Goal: Task Accomplishment & Management: Use online tool/utility

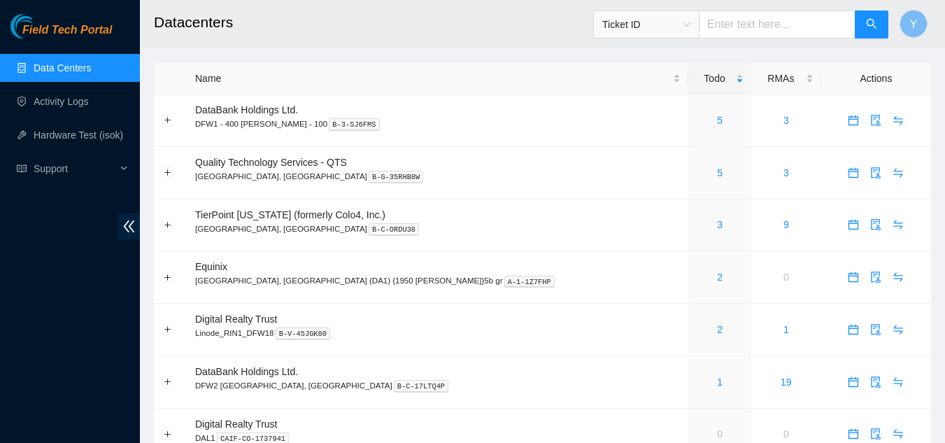
click at [85, 64] on link "Data Centers" at bounding box center [62, 67] width 57 height 11
click at [717, 173] on link "5" at bounding box center [720, 172] width 6 height 11
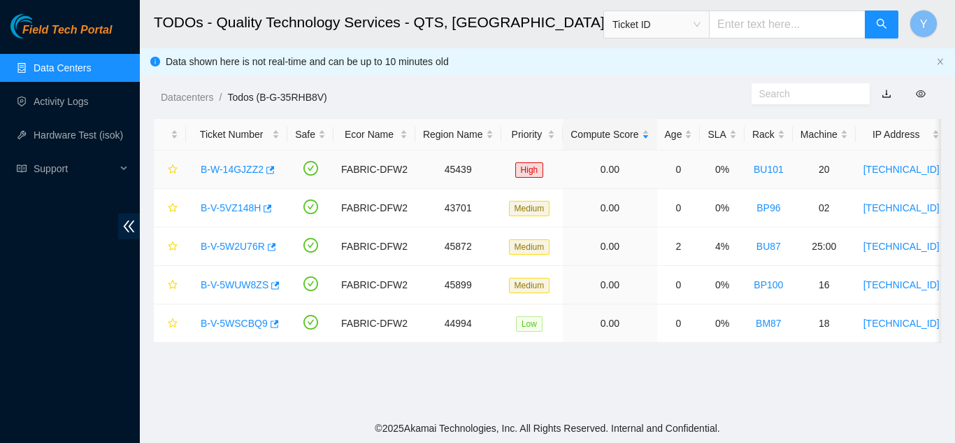
click at [250, 166] on link "B-W-14GJZZ2" at bounding box center [232, 169] width 63 height 11
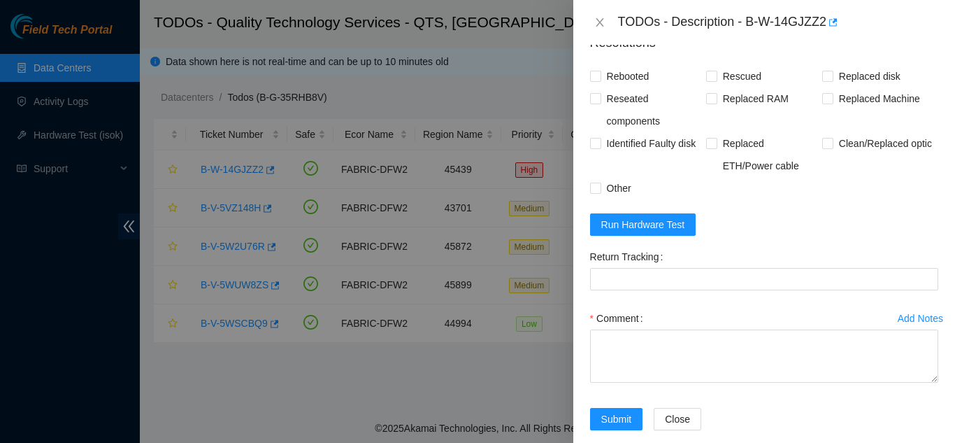
scroll to position [979, 0]
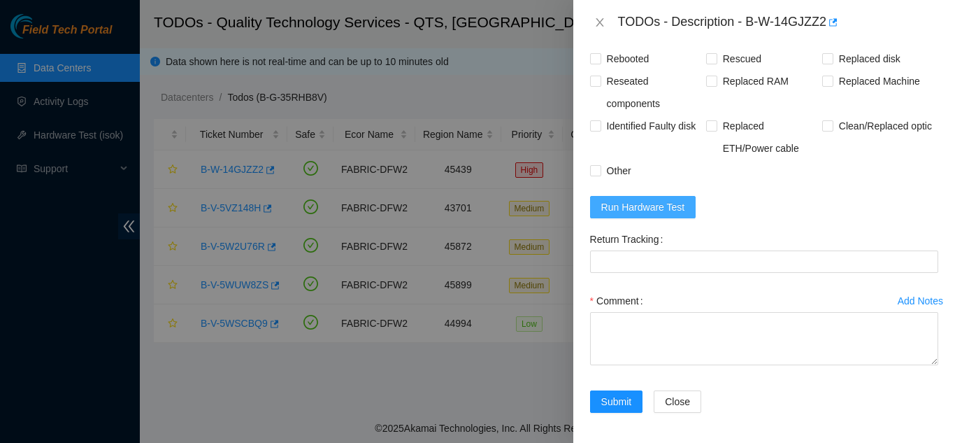
click at [644, 215] on span "Run Hardware Test" at bounding box center [643, 206] width 84 height 15
drag, startPoint x: 598, startPoint y: 20, endPoint x: 605, endPoint y: 27, distance: 10.4
click at [598, 20] on icon "close" at bounding box center [599, 22] width 11 height 11
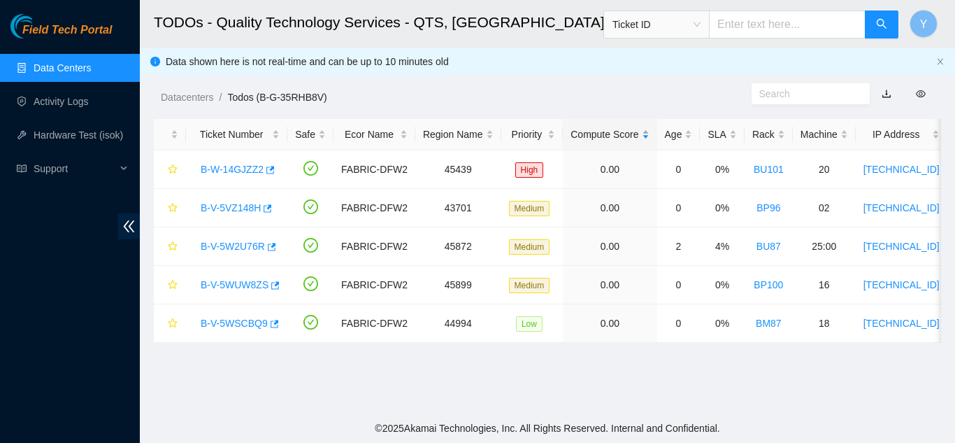
scroll to position [394, 0]
click at [79, 66] on link "Data Centers" at bounding box center [62, 67] width 57 height 11
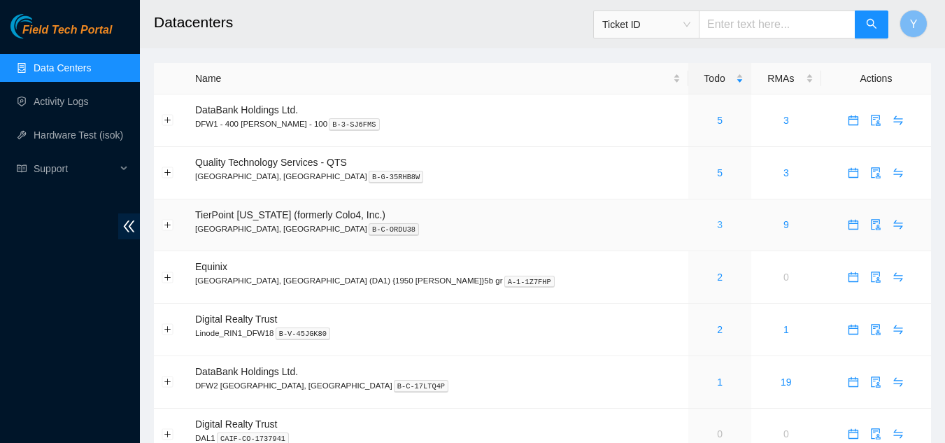
click at [717, 225] on link "3" at bounding box center [720, 224] width 6 height 11
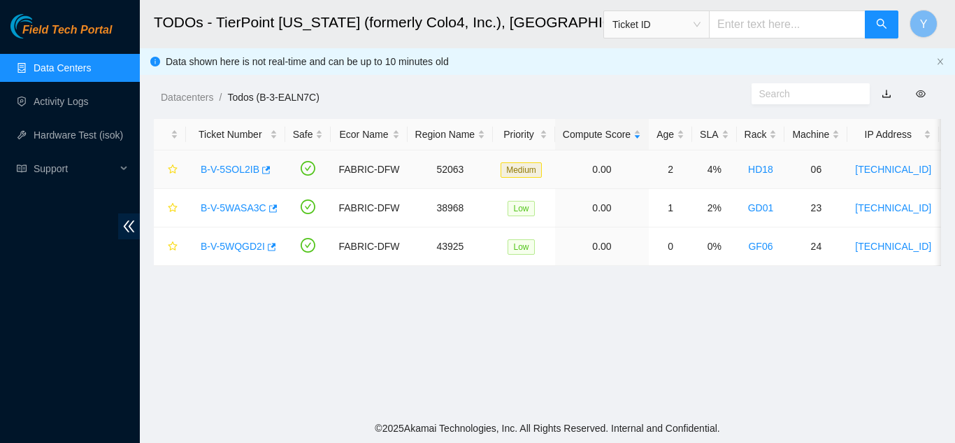
click at [238, 166] on link "B-V-5SOL2IB" at bounding box center [230, 169] width 59 height 11
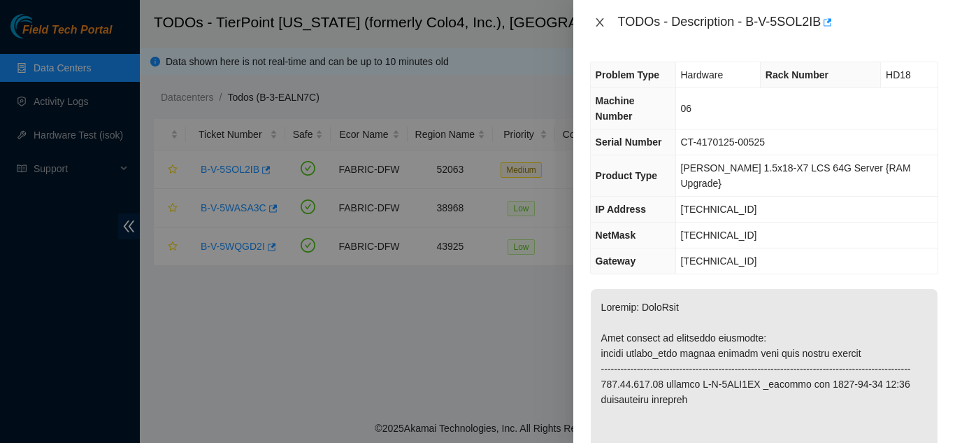
click at [595, 22] on icon "close" at bounding box center [599, 22] width 11 height 11
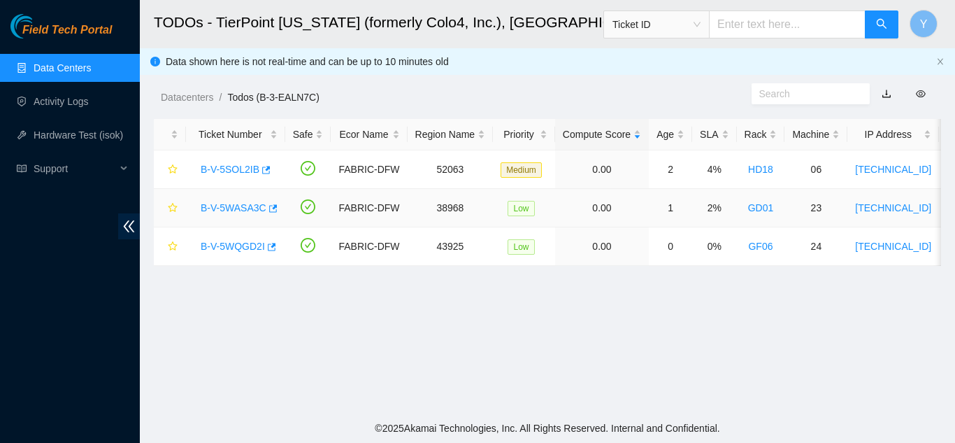
click at [241, 209] on link "B-V-5WASA3C" at bounding box center [234, 207] width 66 height 11
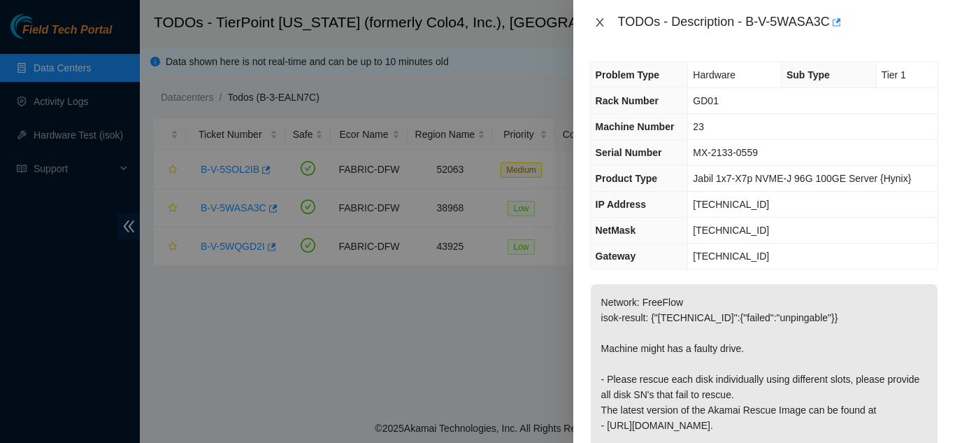
drag, startPoint x: 596, startPoint y: 18, endPoint x: 595, endPoint y: 26, distance: 7.7
click at [596, 21] on icon "close" at bounding box center [599, 22] width 11 height 11
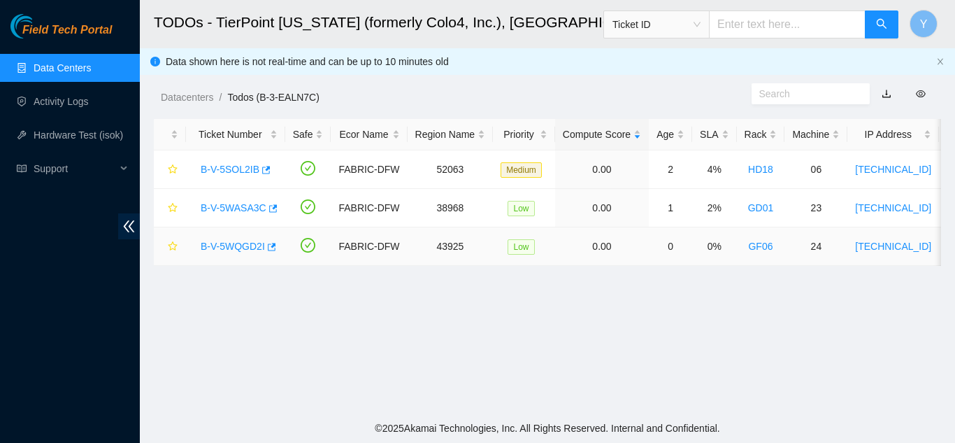
click at [234, 243] on link "B-V-5WQGD2I" at bounding box center [233, 246] width 64 height 11
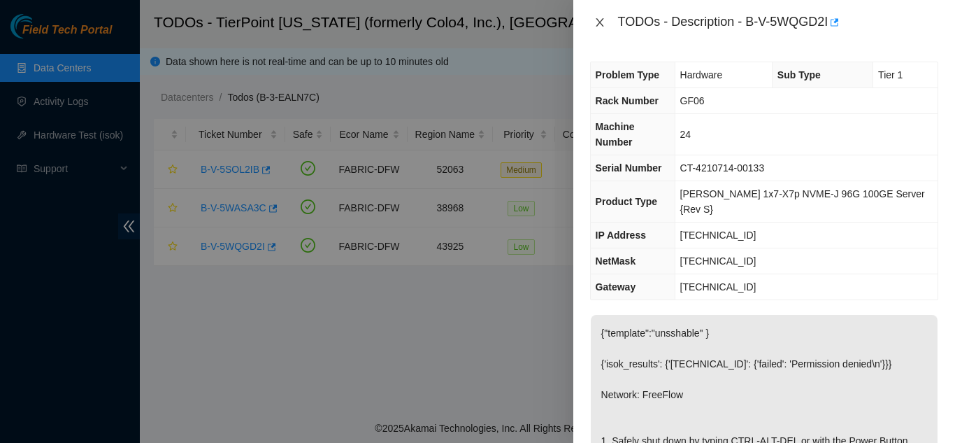
click at [601, 22] on icon "close" at bounding box center [599, 22] width 11 height 11
